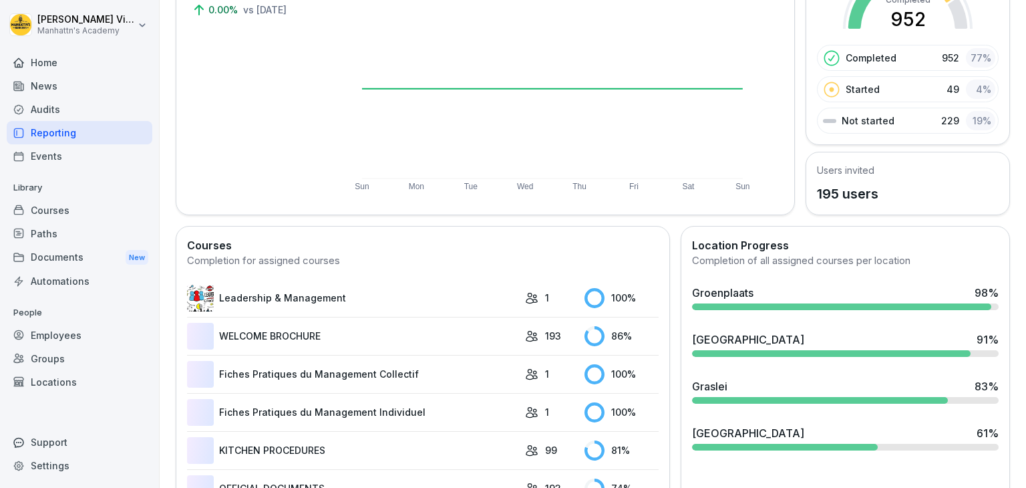
scroll to position [162, 0]
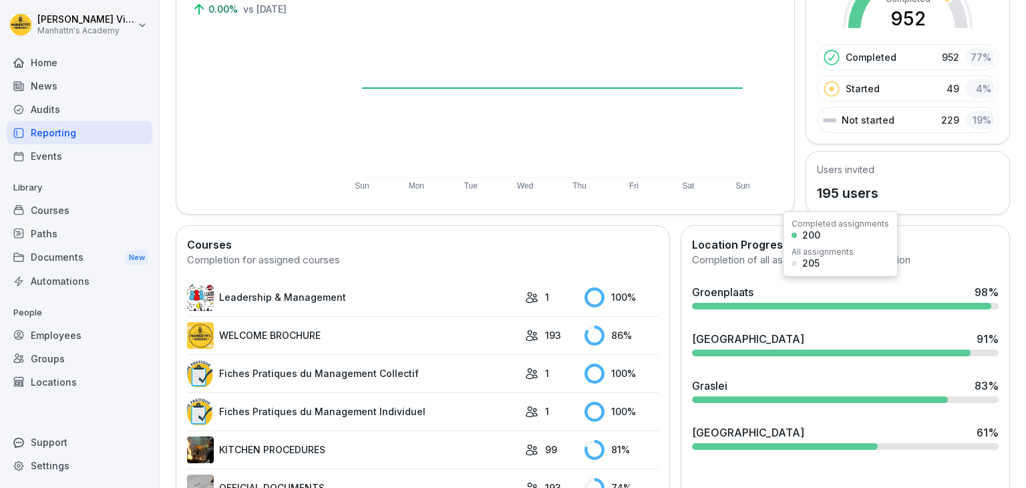
click at [735, 290] on div "Groenplaats" at bounding box center [722, 292] width 61 height 16
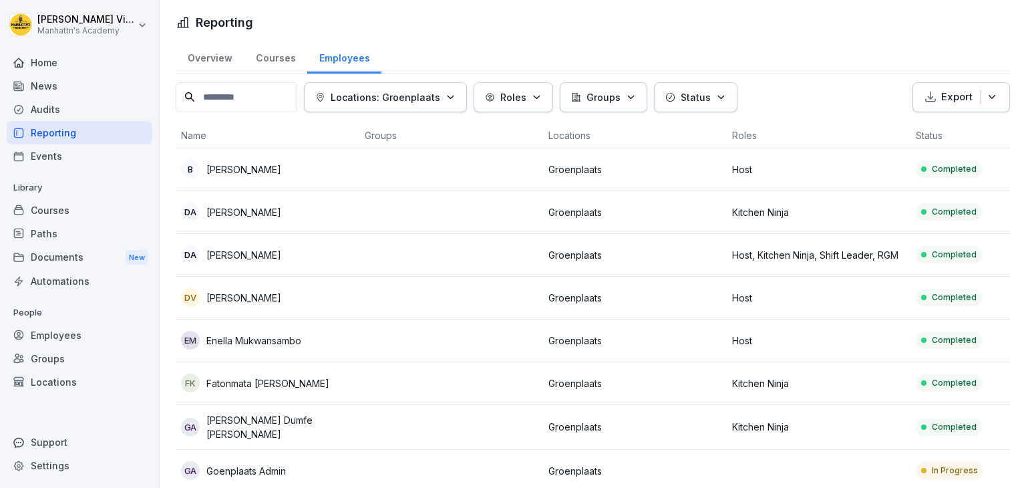
click at [56, 339] on div "Employees" at bounding box center [80, 334] width 146 height 23
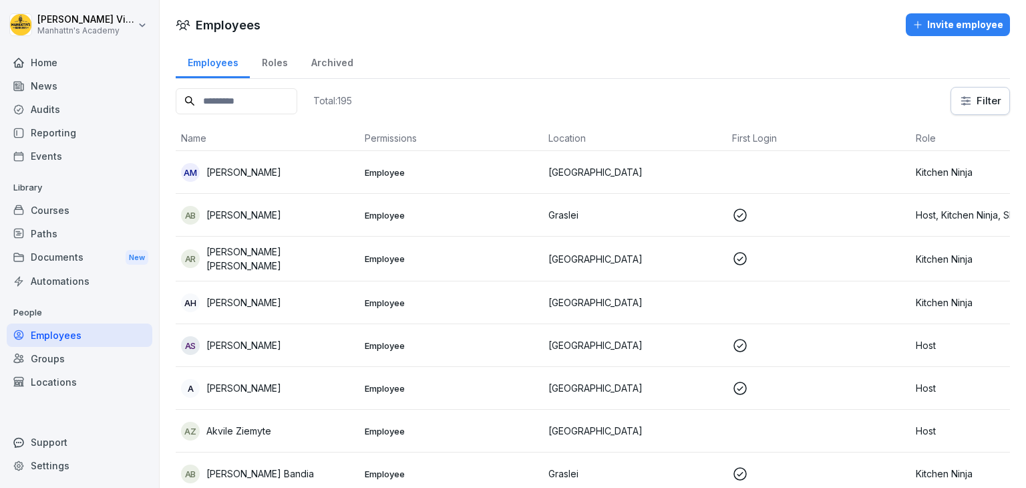
click at [927, 26] on div "Invite employee" at bounding box center [957, 24] width 91 height 15
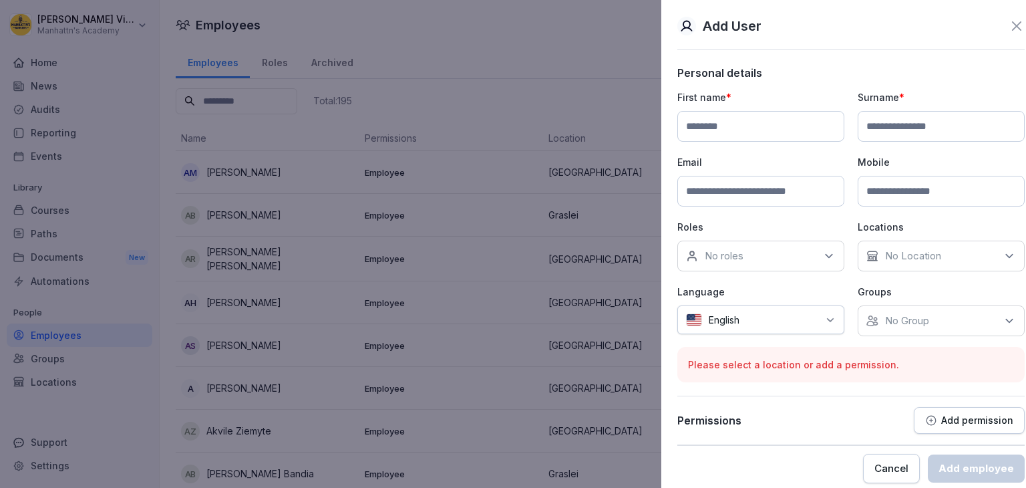
click at [403, 75] on div at bounding box center [513, 244] width 1026 height 488
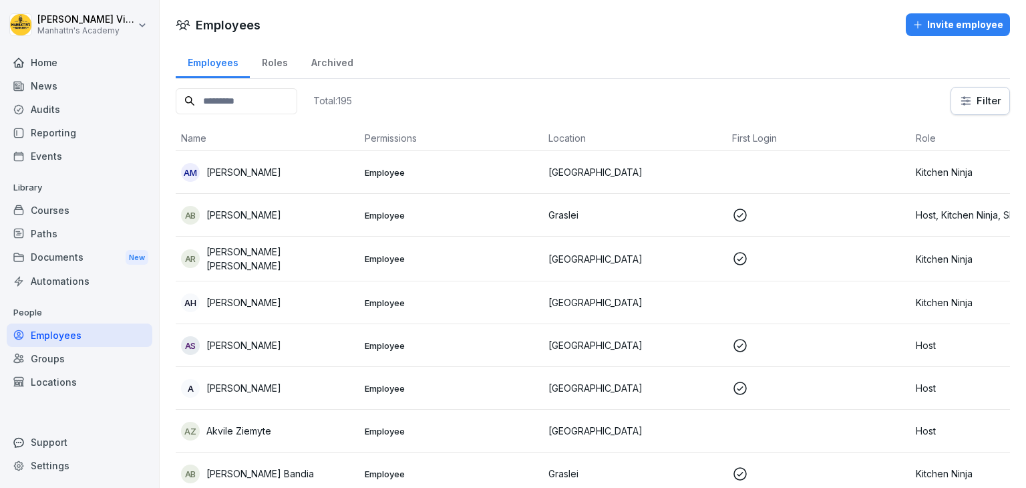
click at [259, 104] on input at bounding box center [237, 101] width 122 height 26
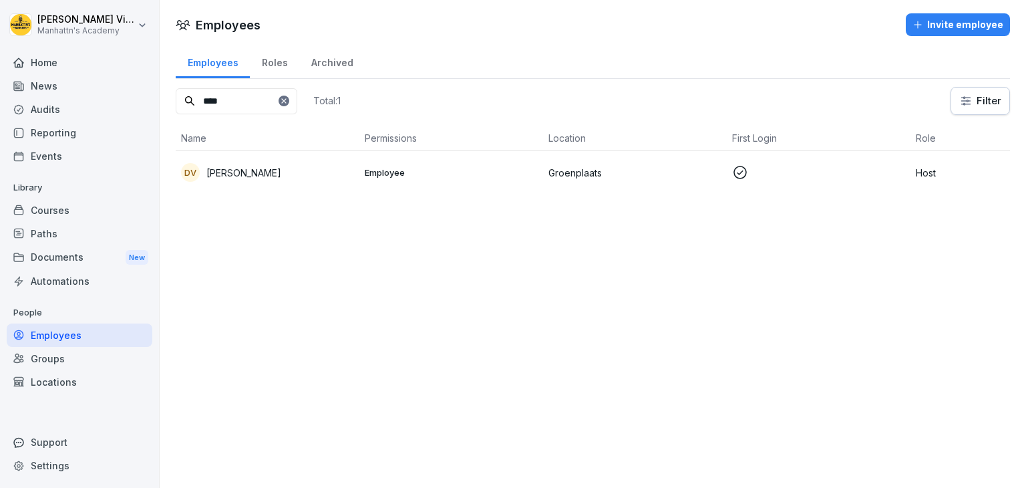
type input "****"
